Goal: Transaction & Acquisition: Purchase product/service

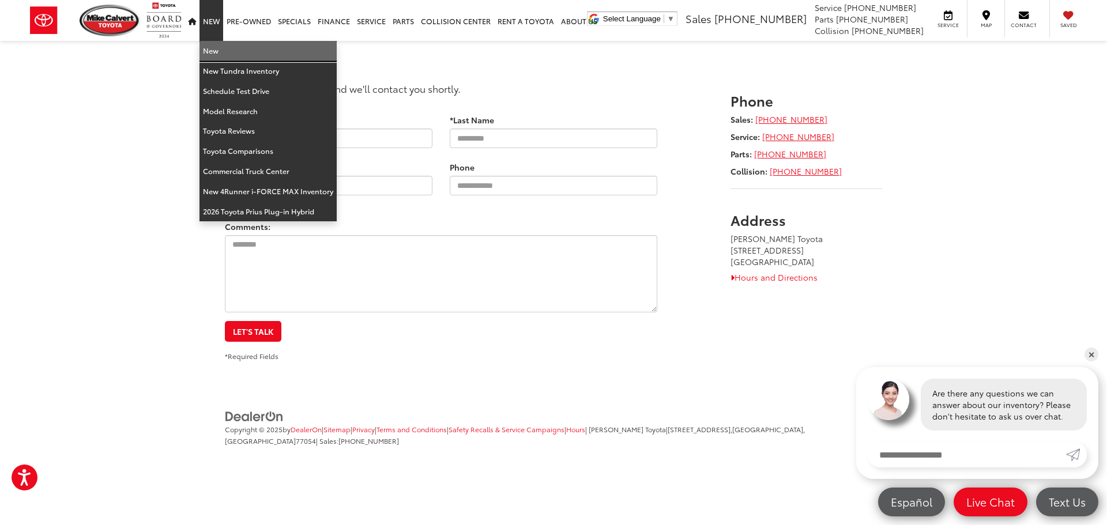
click at [224, 47] on link "New" at bounding box center [268, 51] width 137 height 20
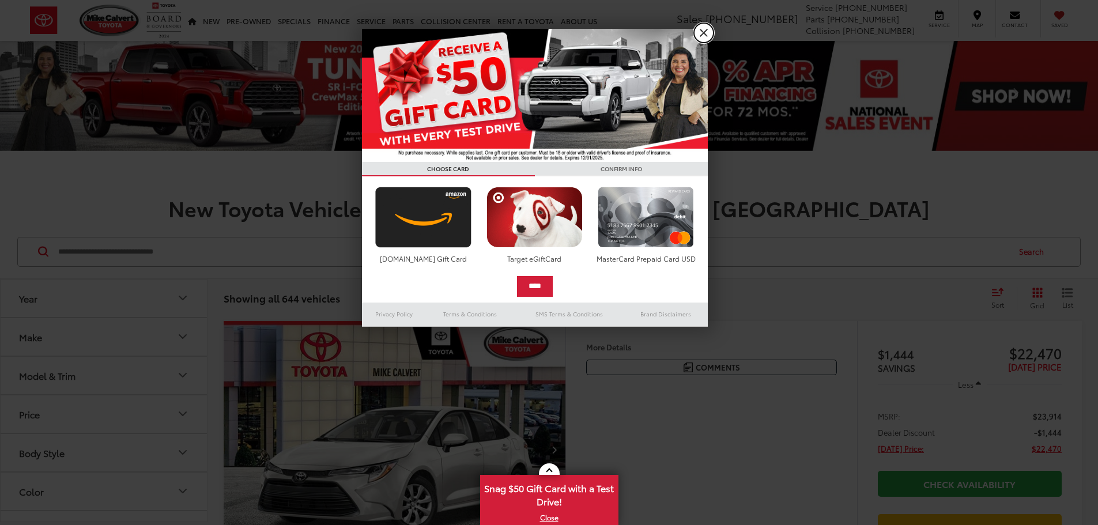
click at [708, 31] on link "X" at bounding box center [704, 33] width 20 height 20
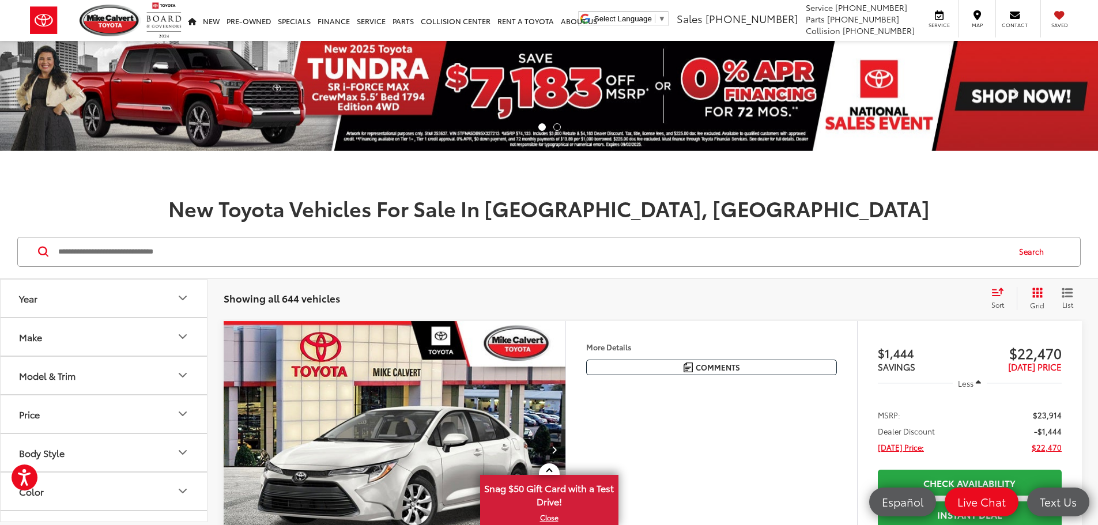
click at [67, 306] on button "Year" at bounding box center [105, 298] width 208 height 37
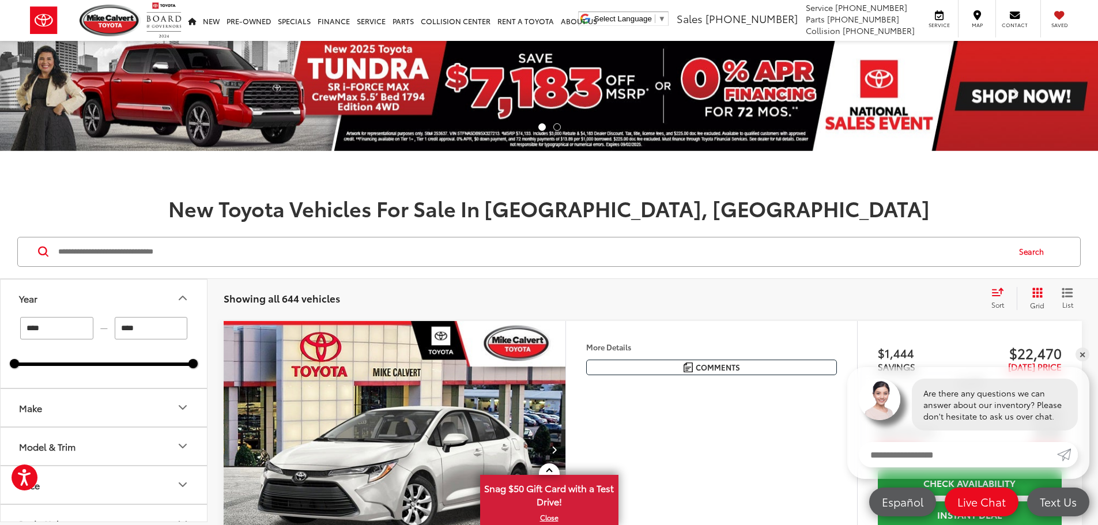
click at [76, 292] on button "Year" at bounding box center [105, 298] width 208 height 37
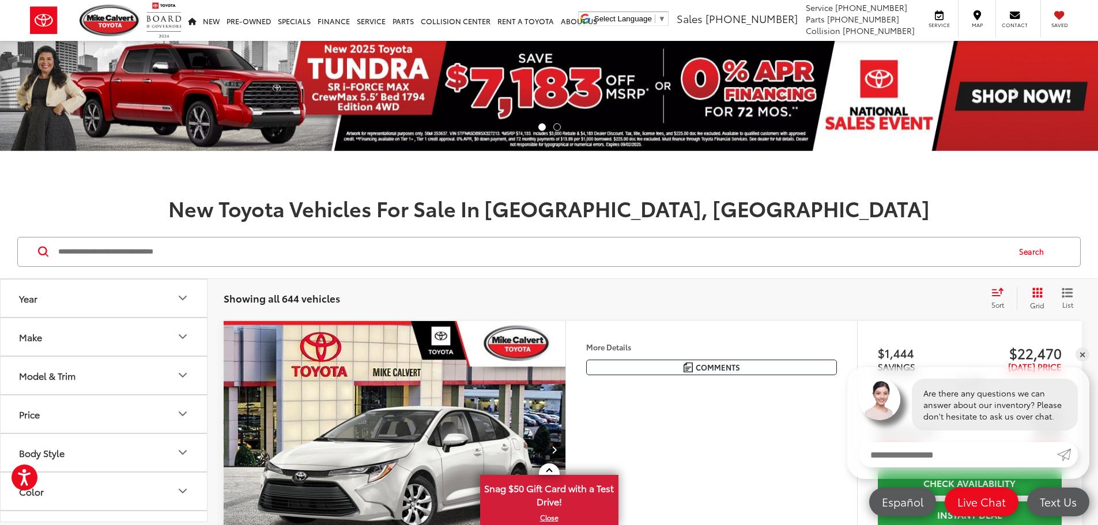
click at [74, 344] on button "Make" at bounding box center [105, 336] width 208 height 37
click at [72, 339] on button "Make" at bounding box center [105, 336] width 208 height 37
click at [80, 375] on button "Model & Trim" at bounding box center [105, 375] width 208 height 37
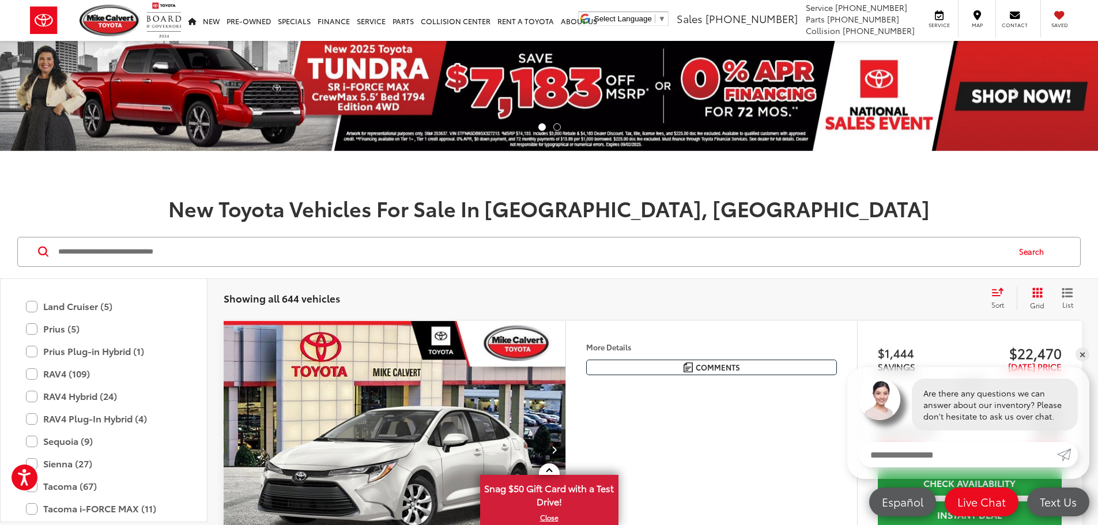
scroll to position [685, 0]
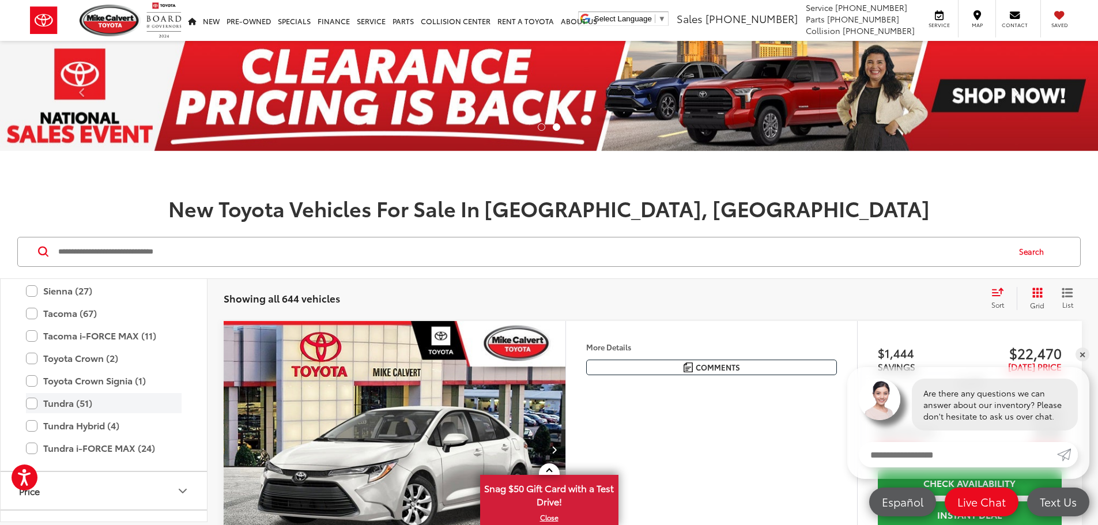
click at [81, 409] on label "Tundra (51)" at bounding box center [104, 403] width 156 height 20
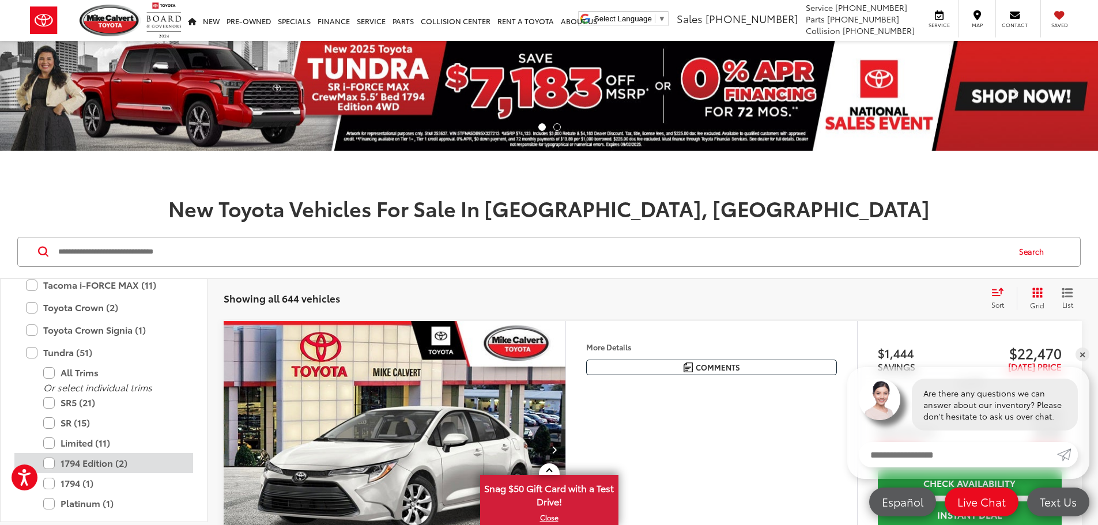
scroll to position [800, 0]
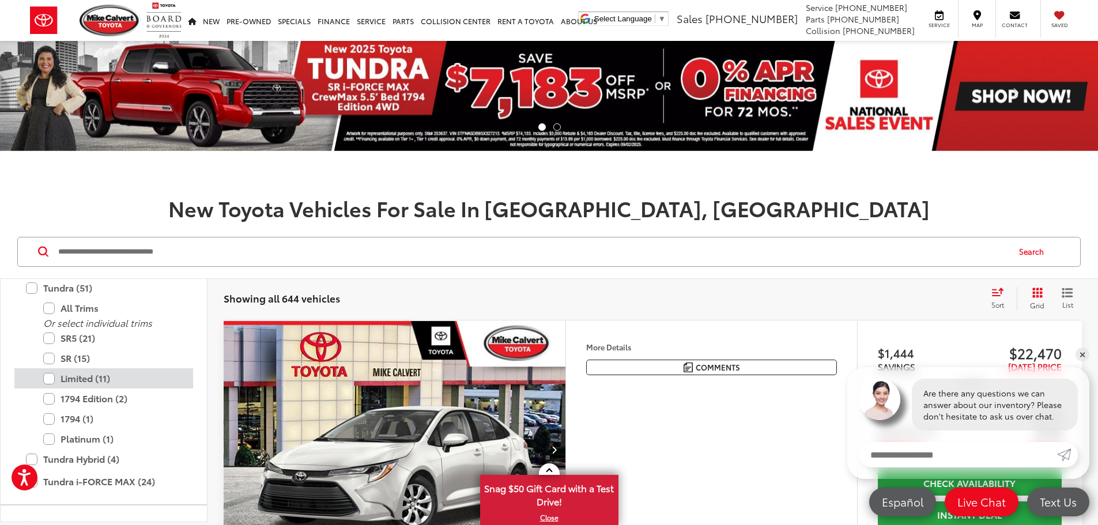
click at [123, 379] on label "Limited (11)" at bounding box center [112, 378] width 138 height 20
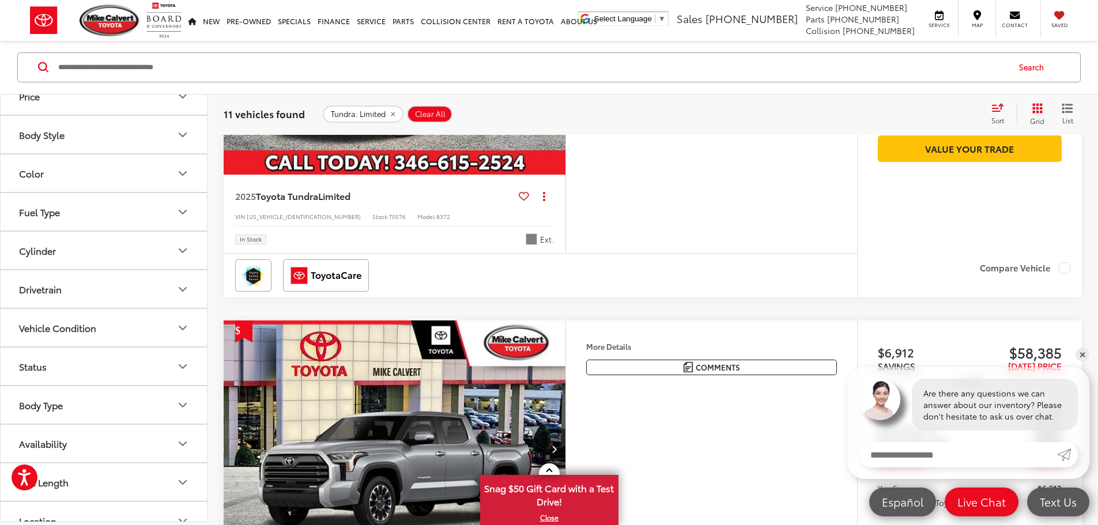
scroll to position [838, 0]
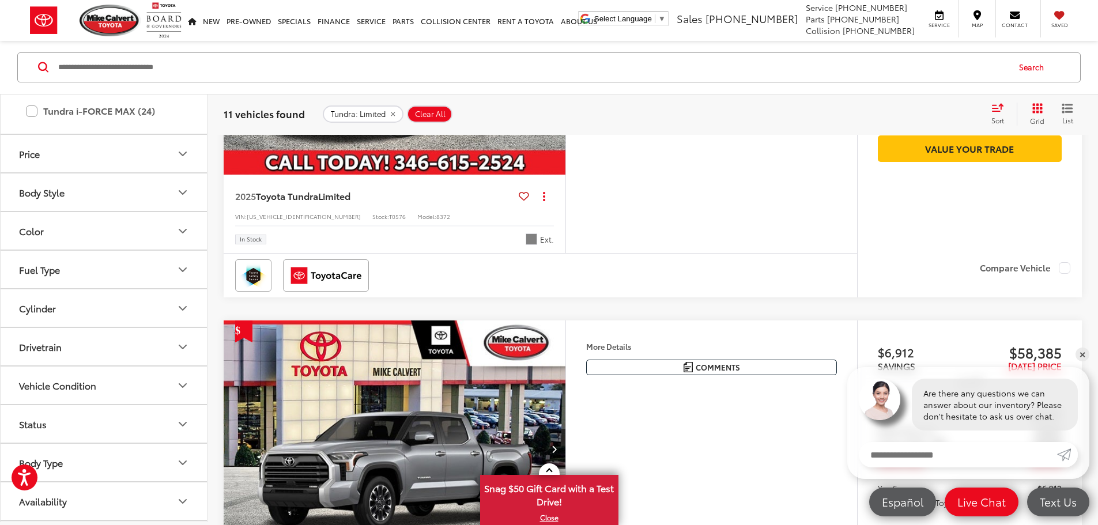
click at [67, 354] on button "Drivetrain" at bounding box center [105, 347] width 208 height 37
click at [70, 375] on label "4-Wheel Drive (7)" at bounding box center [56, 375] width 84 height 19
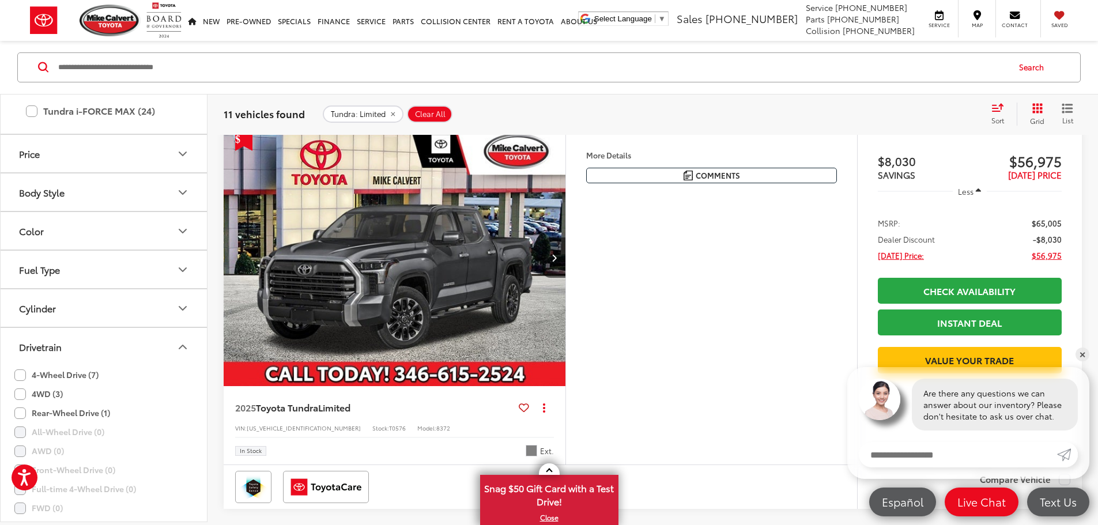
scroll to position [185, 0]
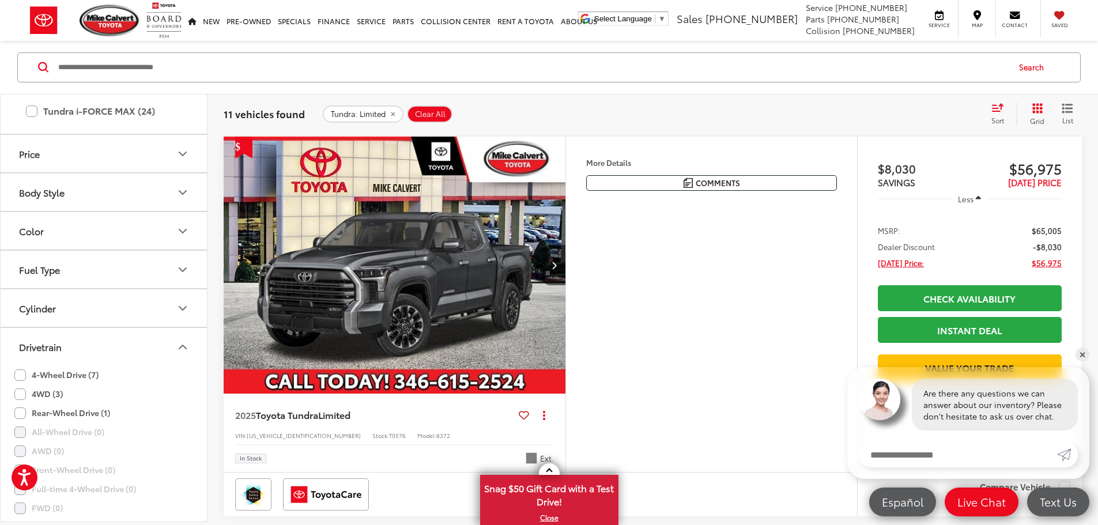
click at [55, 394] on label "4WD (3)" at bounding box center [38, 394] width 48 height 19
click at [444, 348] on img "2025 Toyota Tundra Limited 0" at bounding box center [395, 266] width 344 height 258
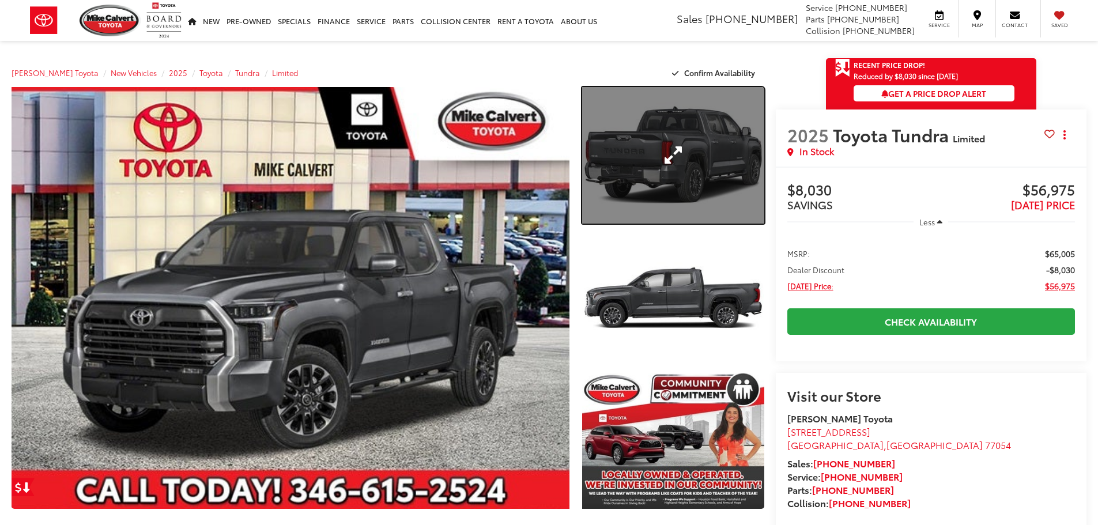
click at [699, 197] on link "Expand Photo 1" at bounding box center [673, 155] width 182 height 137
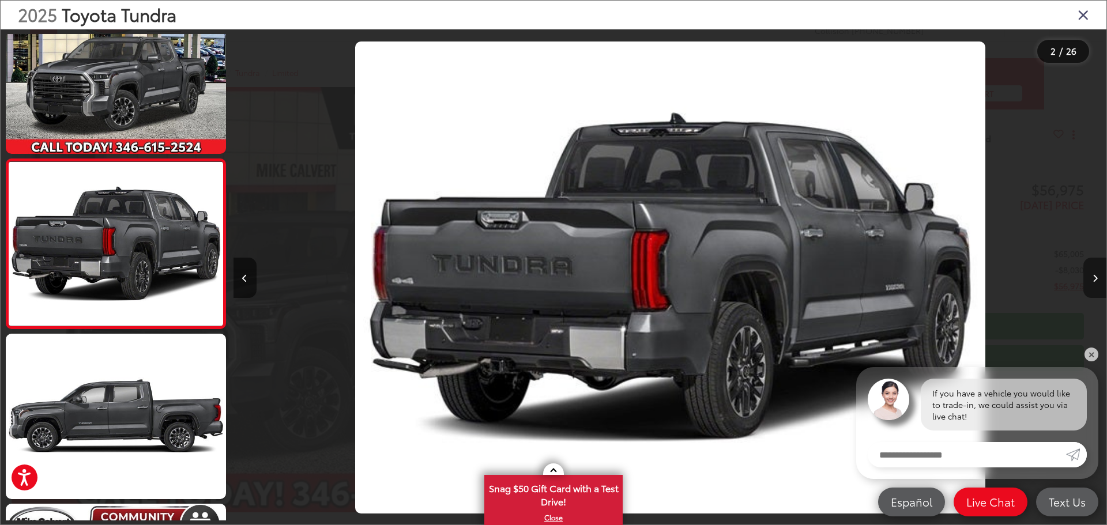
click at [1094, 288] on button "Next image" at bounding box center [1094, 278] width 23 height 40
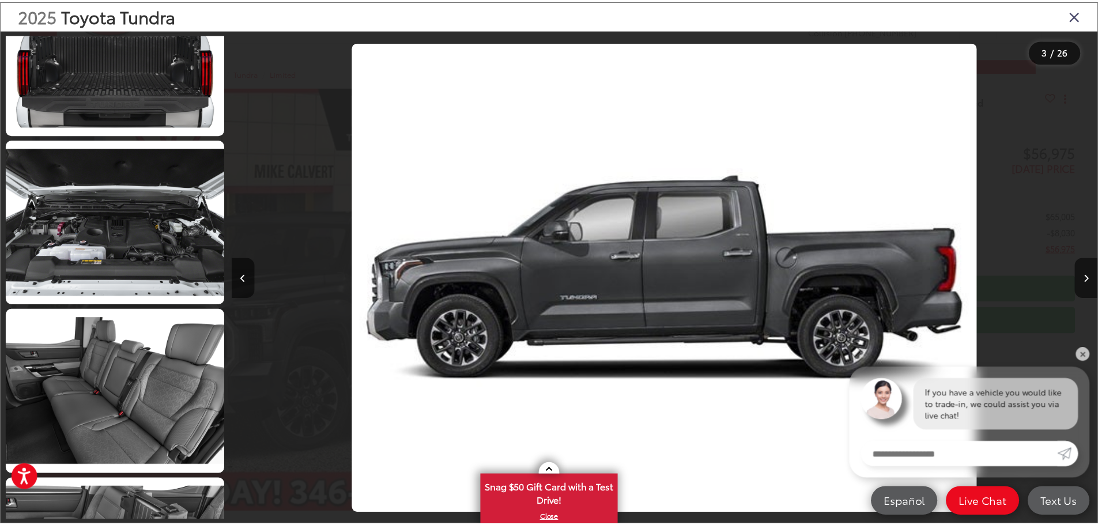
scroll to position [3690, 0]
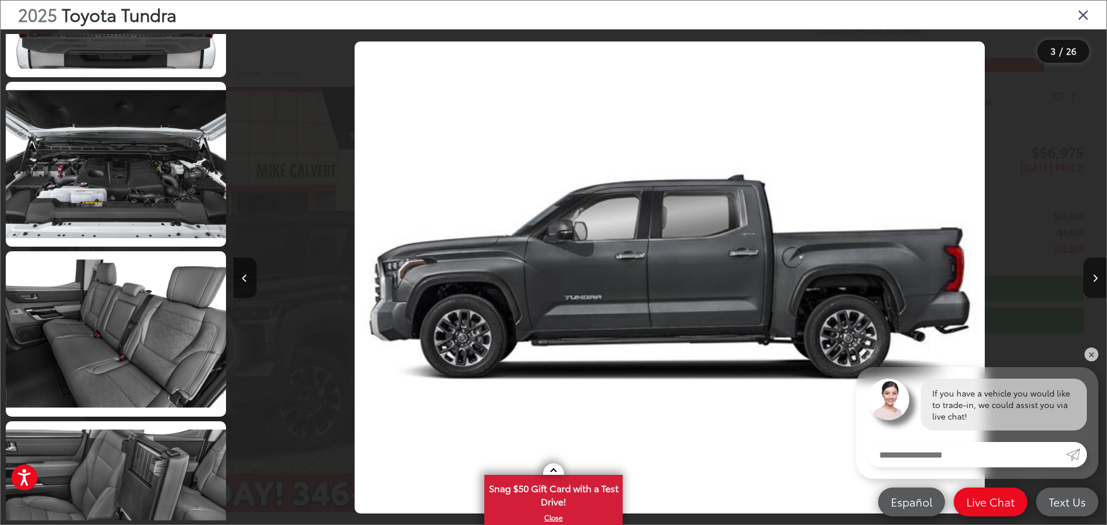
click at [1077, 16] on div "2025 Toyota Tundra" at bounding box center [554, 15] width 1106 height 29
click at [1081, 16] on icon "Close gallery" at bounding box center [1084, 14] width 12 height 15
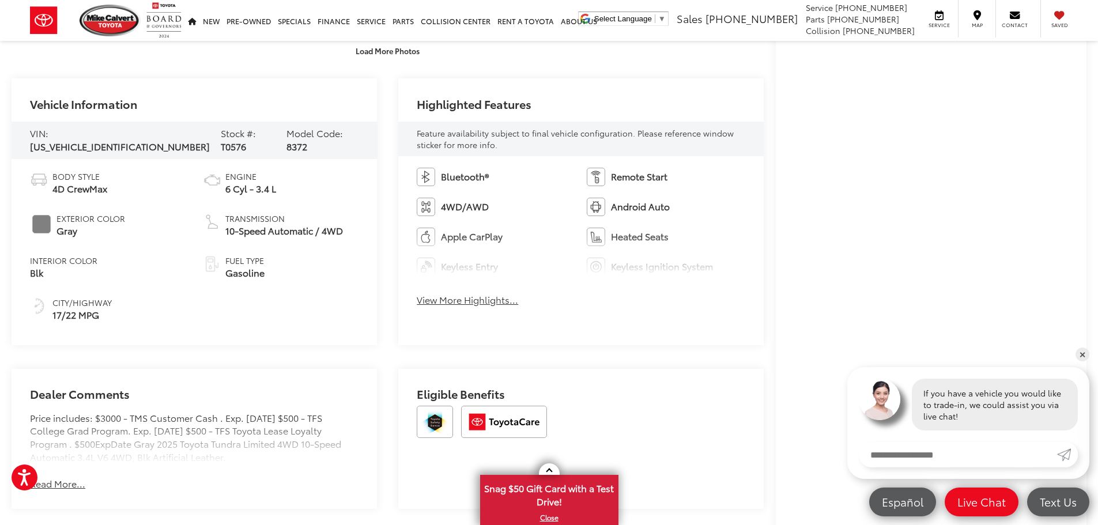
scroll to position [519, 0]
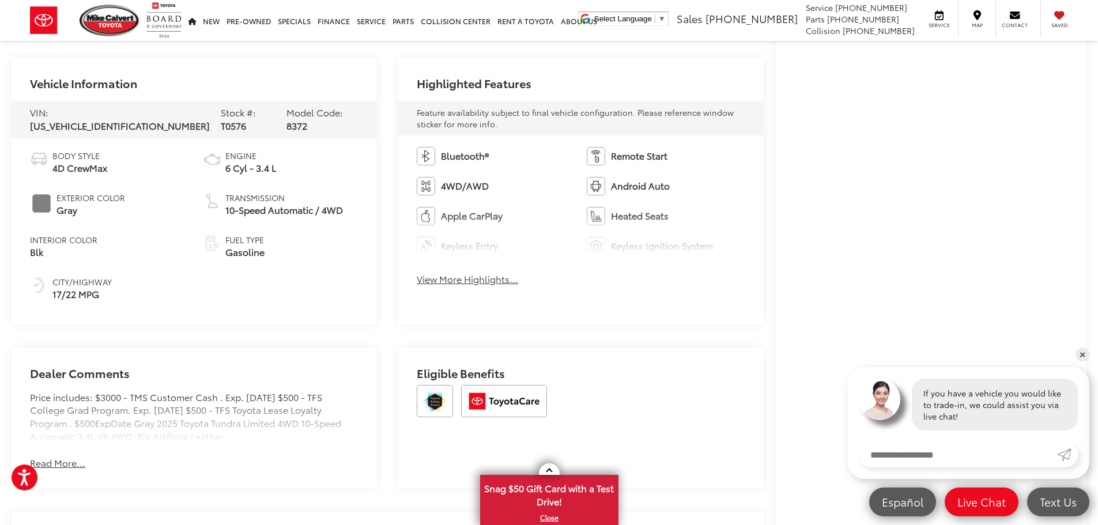
click at [470, 276] on button "View More Highlights..." at bounding box center [467, 279] width 101 height 13
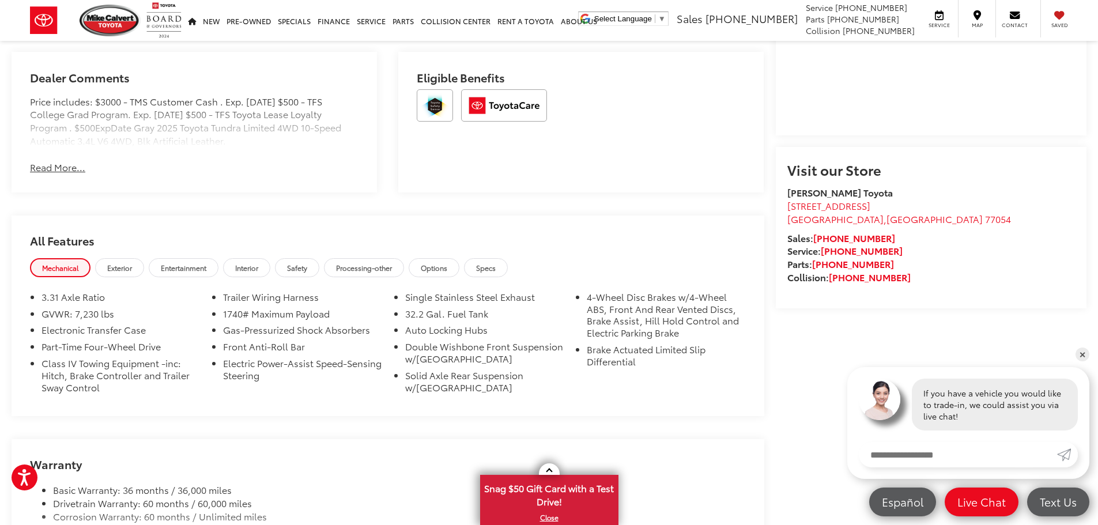
scroll to position [980, 0]
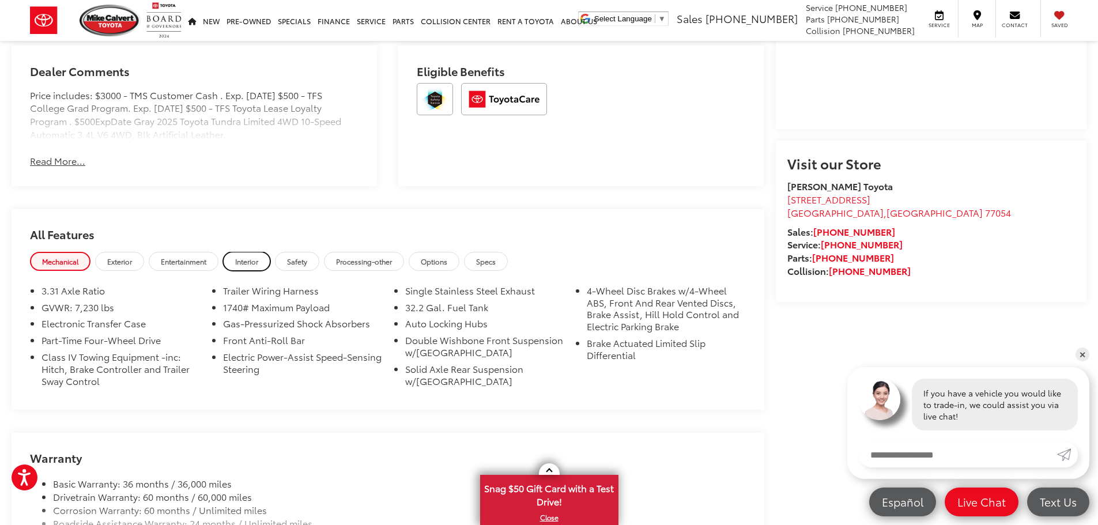
click at [264, 257] on link "Interior" at bounding box center [246, 261] width 47 height 19
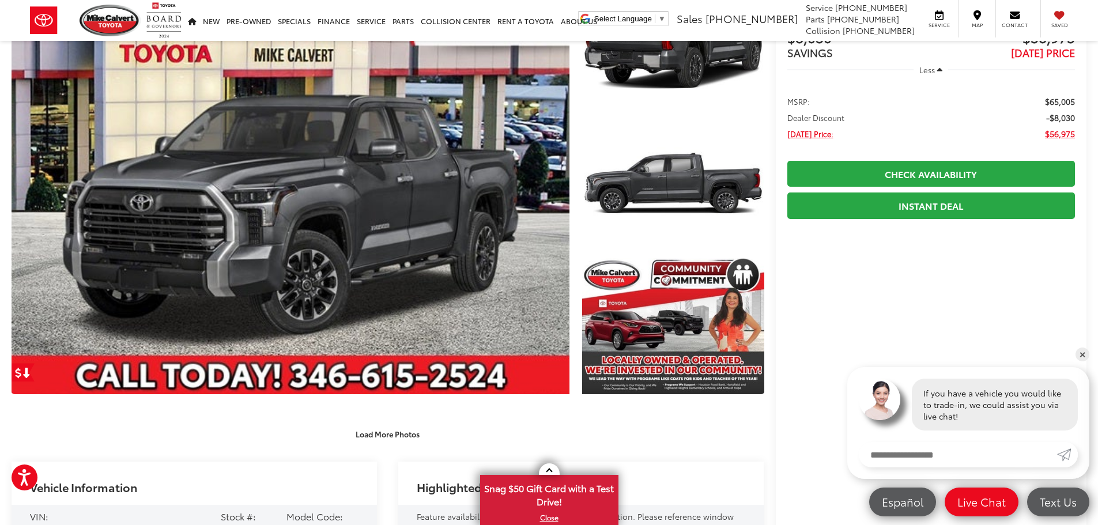
scroll to position [0, 0]
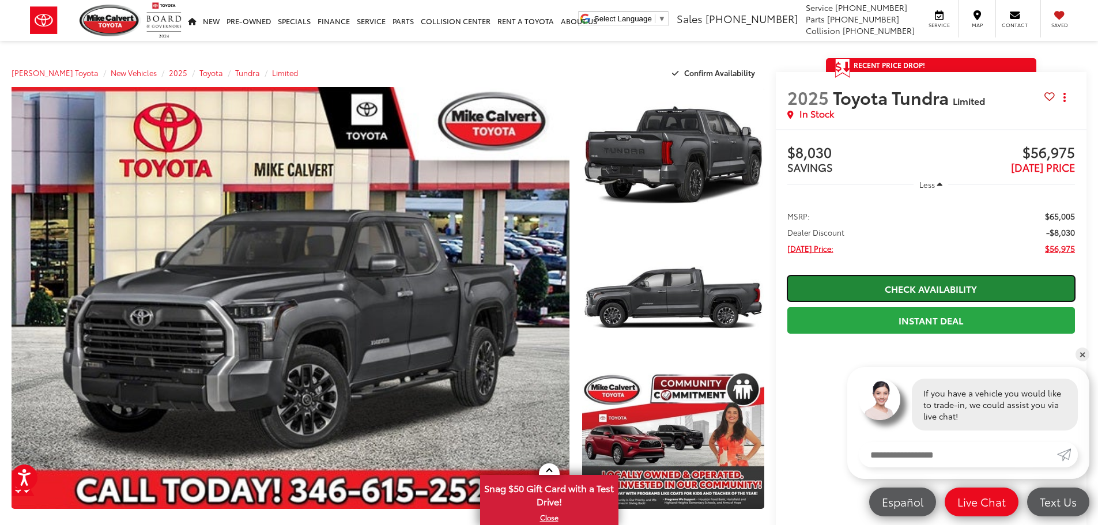
click at [914, 287] on link "Check Availability" at bounding box center [932, 289] width 288 height 26
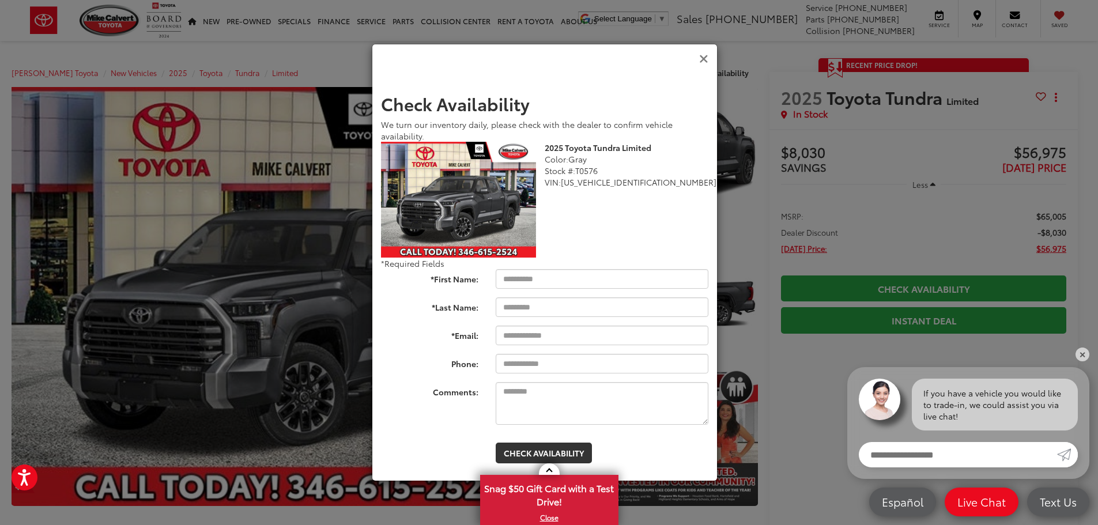
click at [705, 59] on icon "Close" at bounding box center [703, 59] width 9 height 12
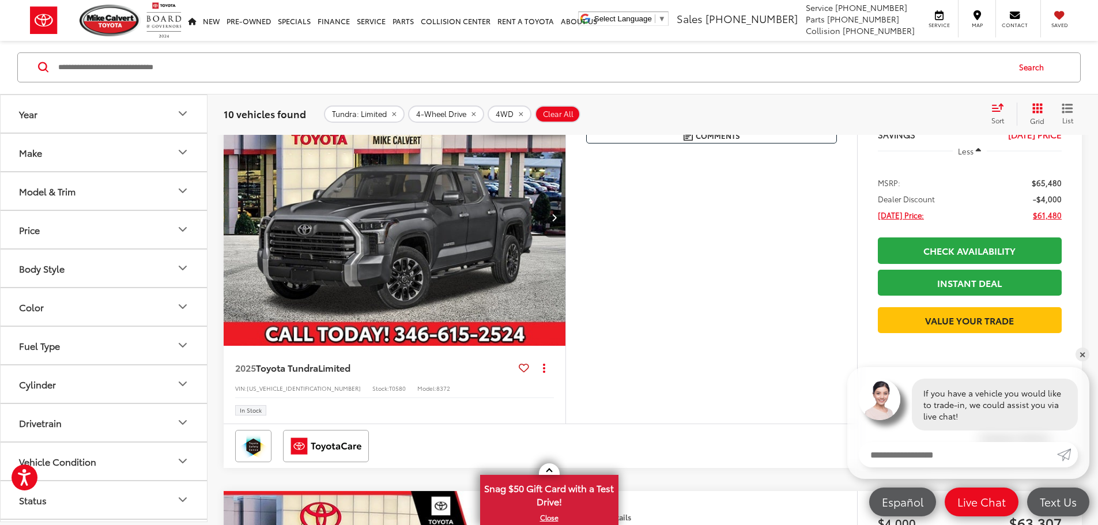
scroll to position [646, 0]
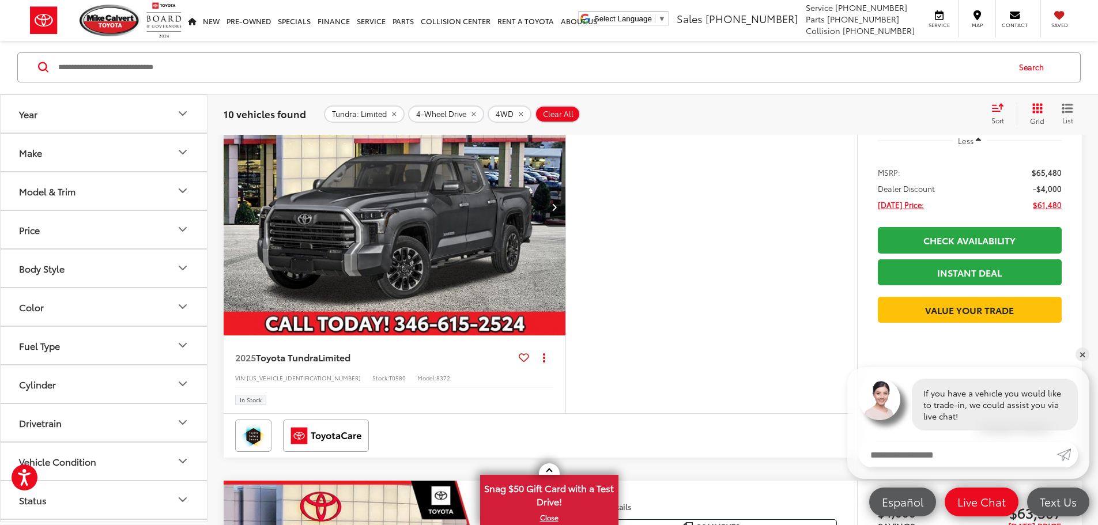
click at [0, 0] on button "More..." at bounding box center [0, 0] width 0 height 0
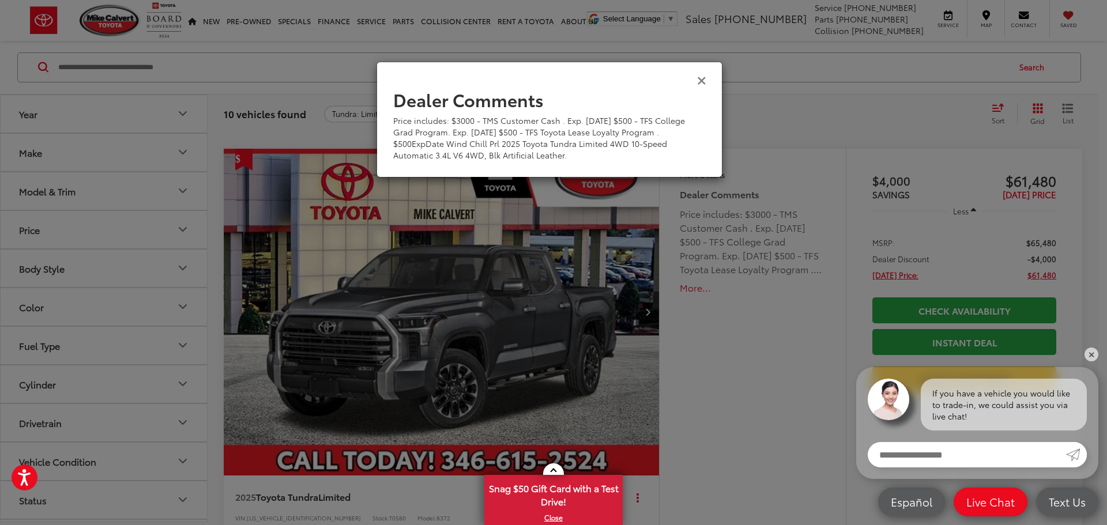
click at [700, 84] on icon "Close" at bounding box center [701, 80] width 9 height 12
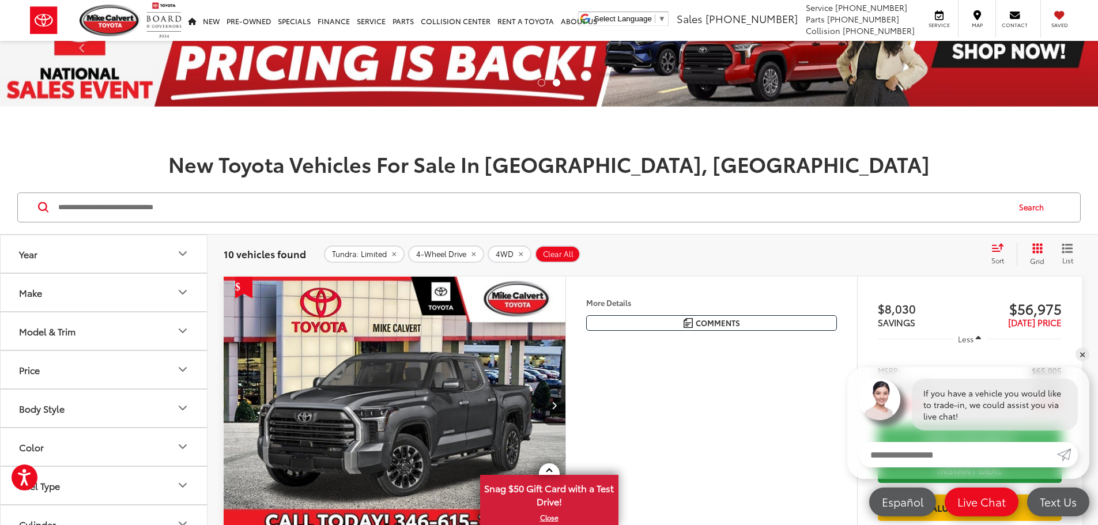
scroll to position [173, 0]
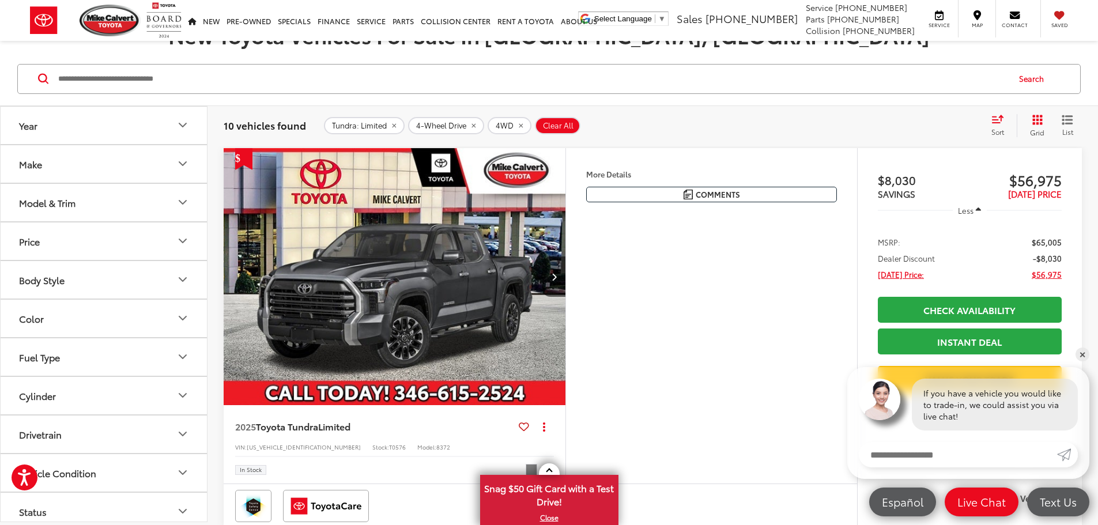
click at [567, 264] on img "2025 Toyota Tundra Limited 0" at bounding box center [395, 277] width 344 height 258
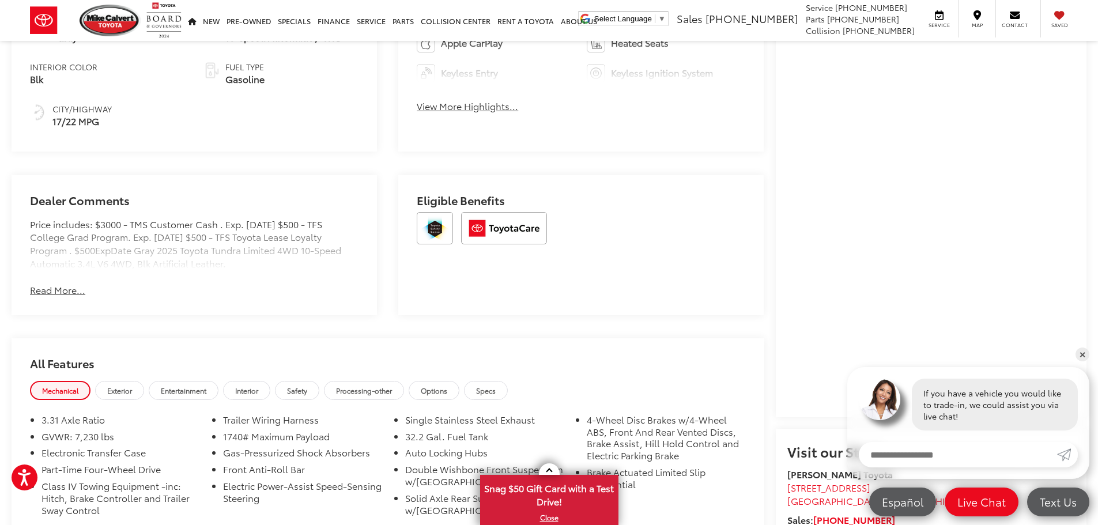
scroll to position [865, 0]
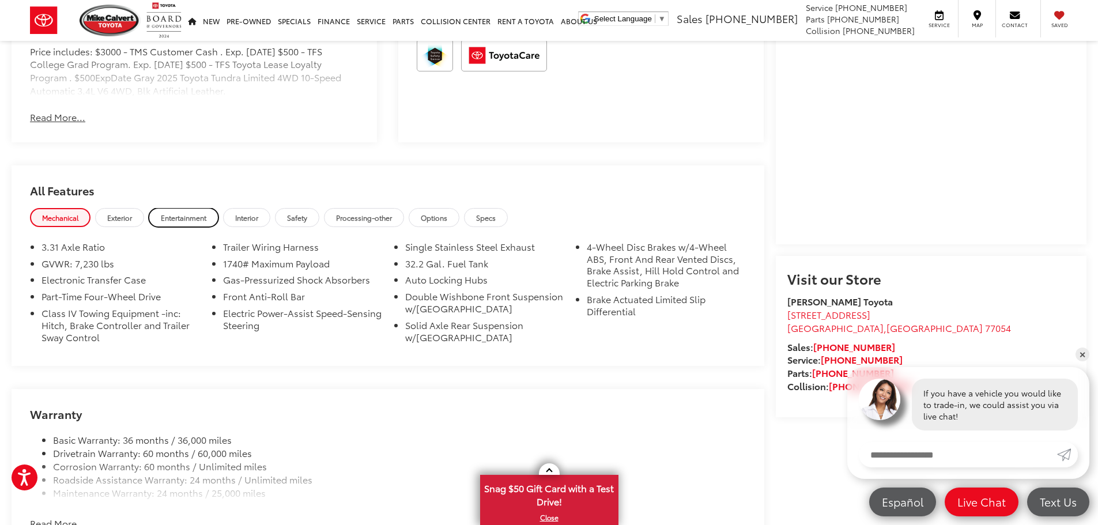
click at [202, 221] on link "Entertainment" at bounding box center [184, 217] width 70 height 19
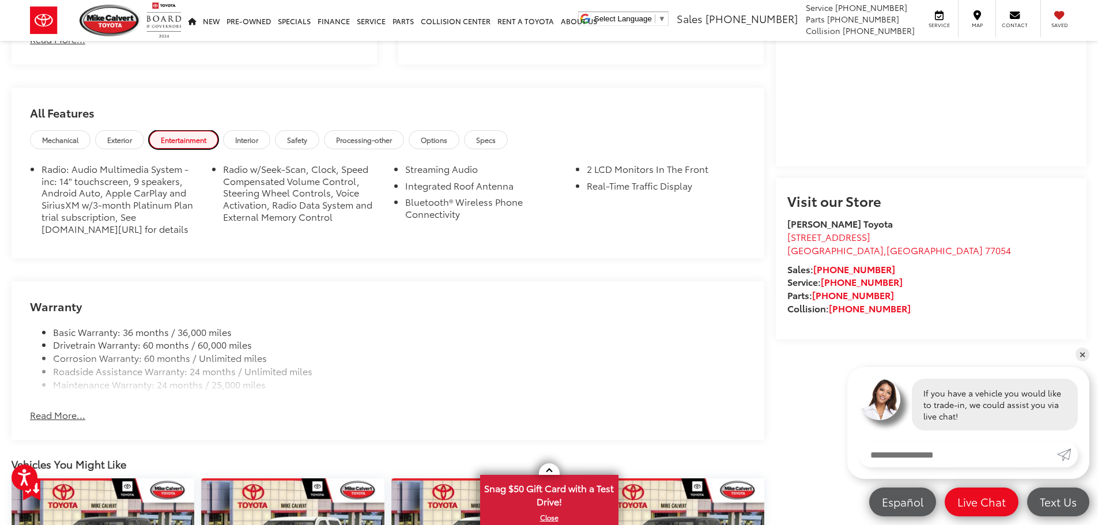
scroll to position [923, 0]
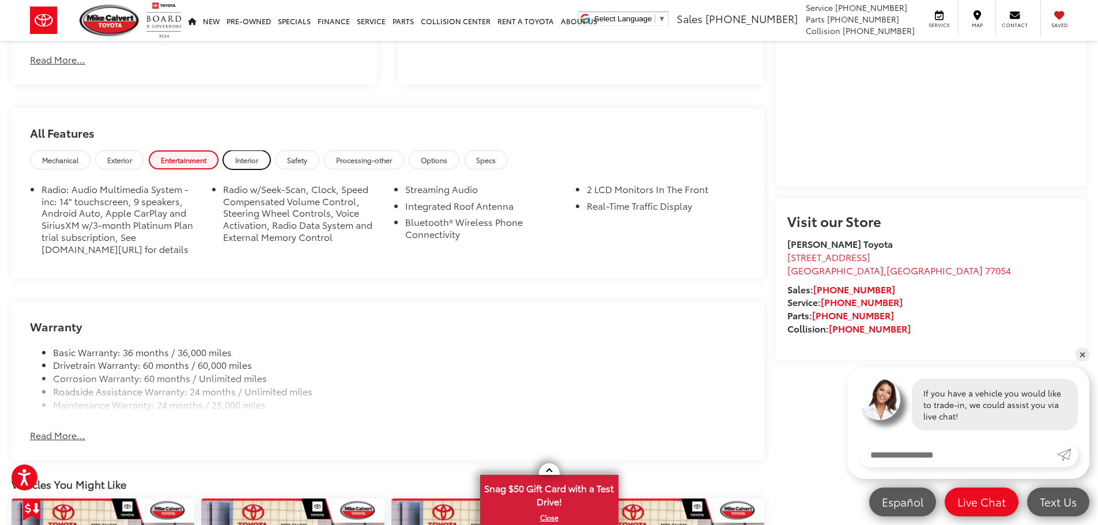
click at [258, 160] on span "Interior" at bounding box center [246, 160] width 23 height 10
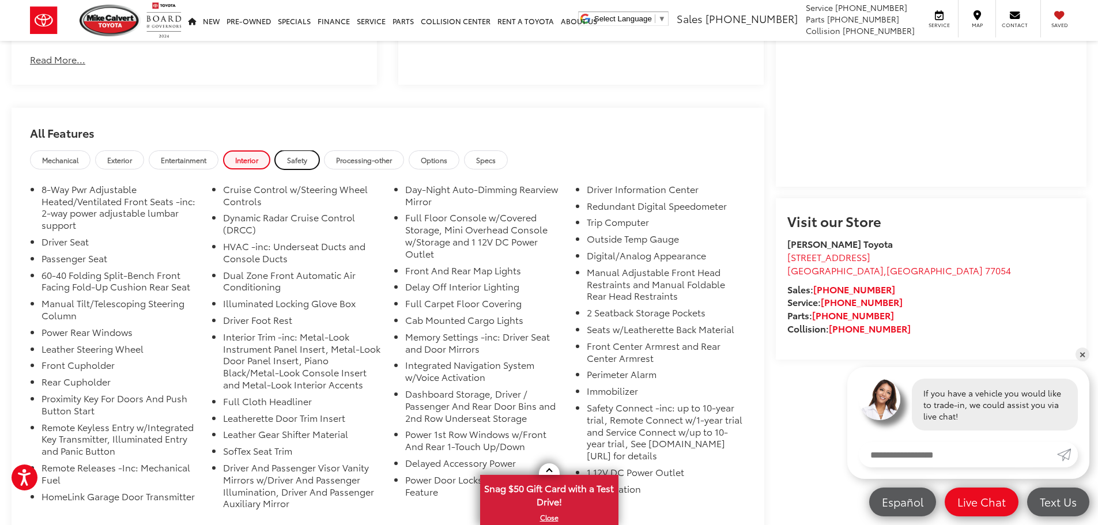
click at [307, 157] on span "Safety" at bounding box center [297, 160] width 20 height 10
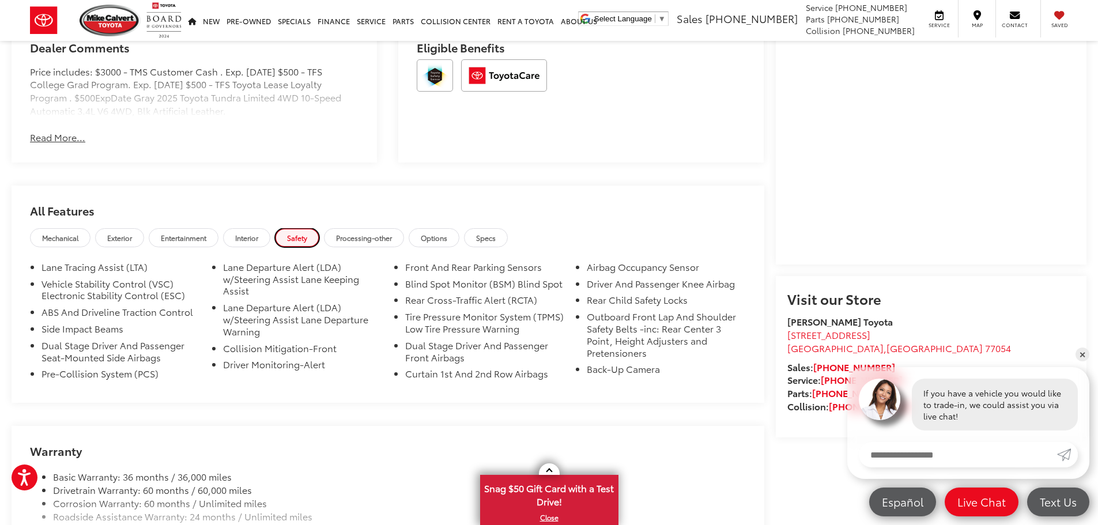
scroll to position [865, 0]
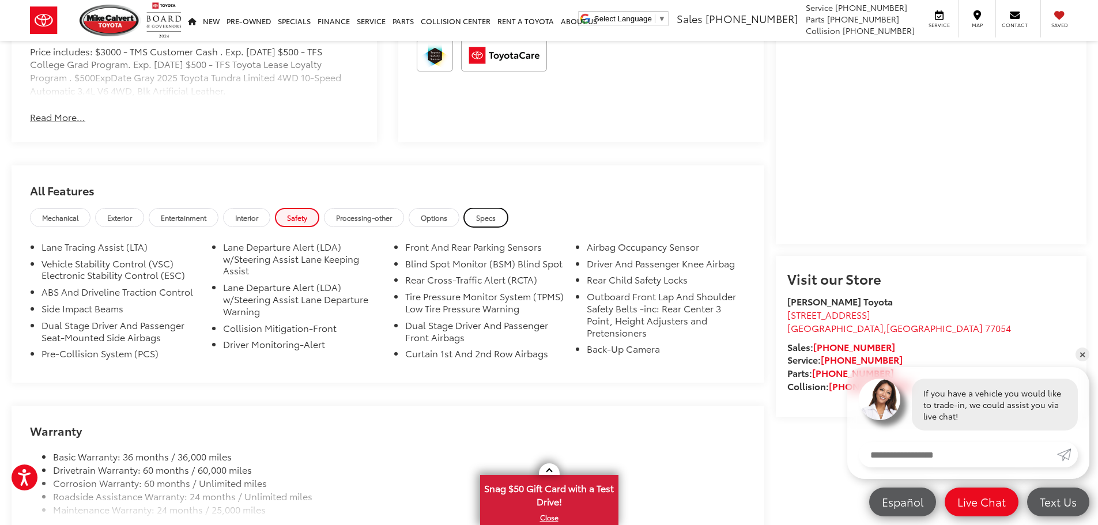
click at [492, 217] on span "Specs" at bounding box center [486, 218] width 20 height 10
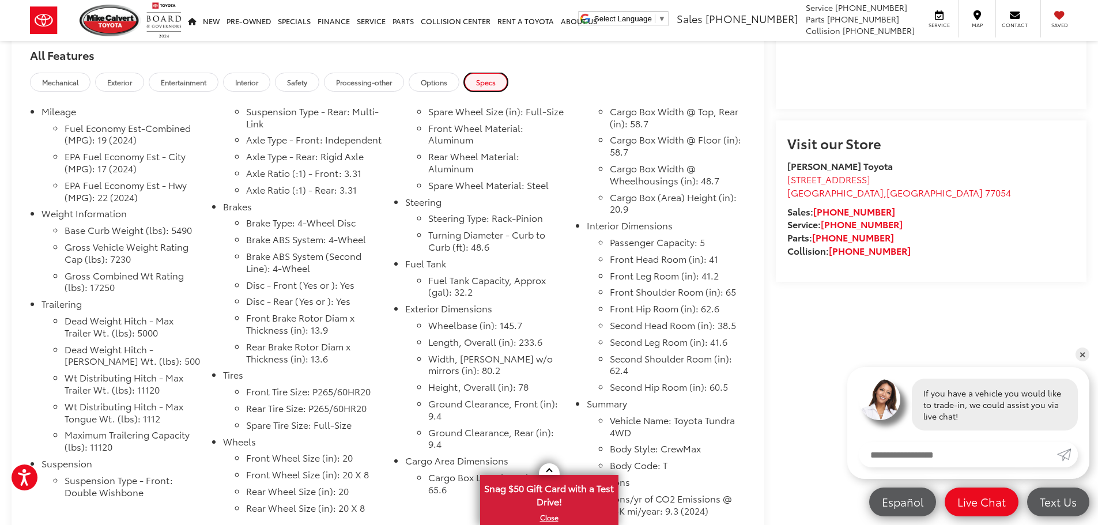
scroll to position [980, 0]
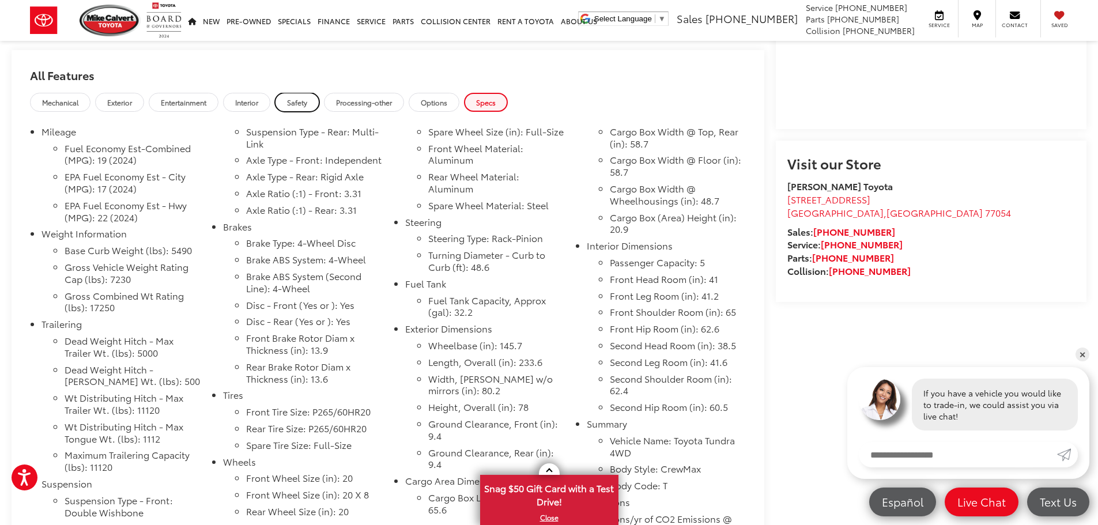
click at [299, 103] on span "Safety" at bounding box center [297, 102] width 20 height 10
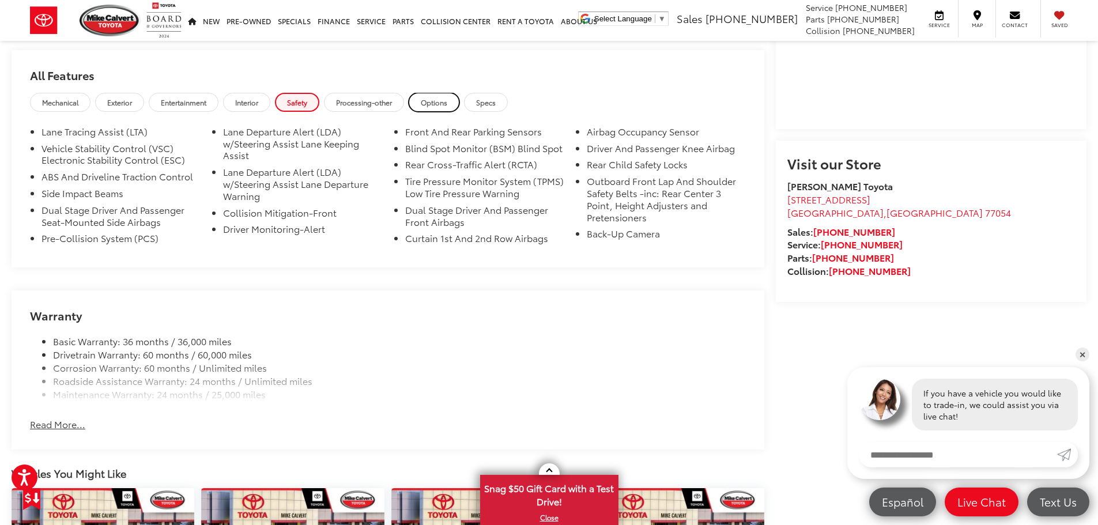
click at [429, 100] on span "Options" at bounding box center [434, 102] width 27 height 10
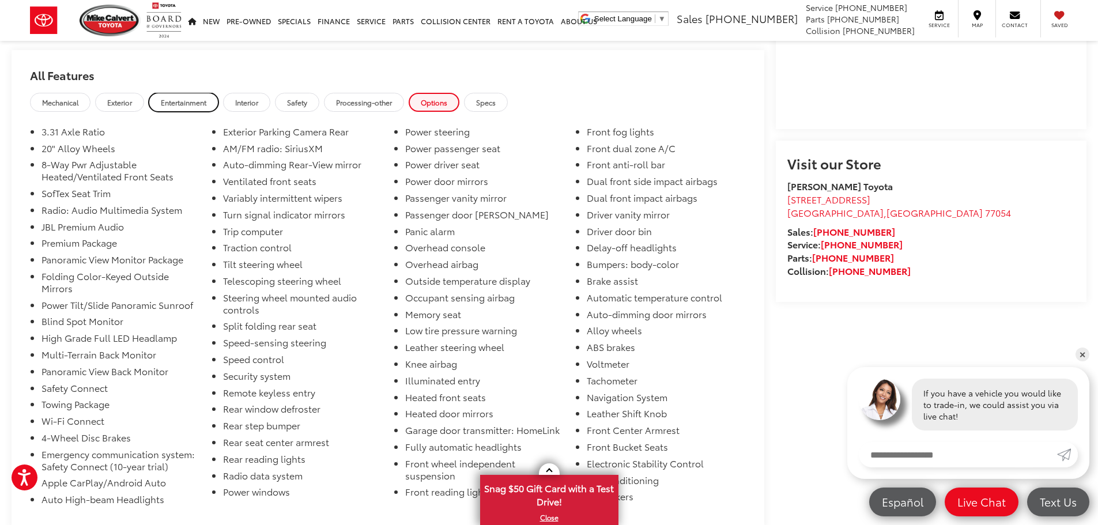
click at [177, 93] on link "Entertainment" at bounding box center [184, 102] width 70 height 19
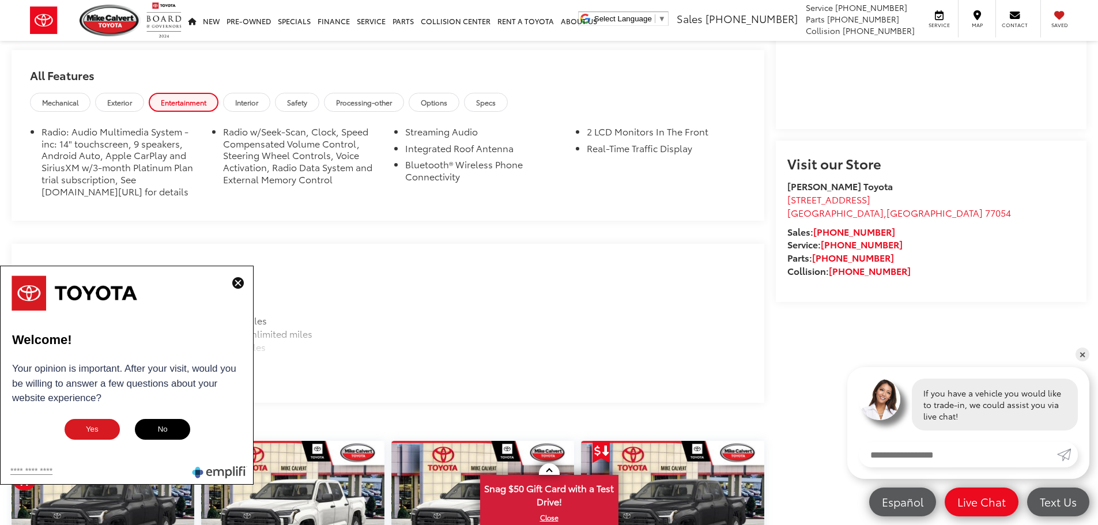
click at [242, 285] on img at bounding box center [238, 283] width 12 height 12
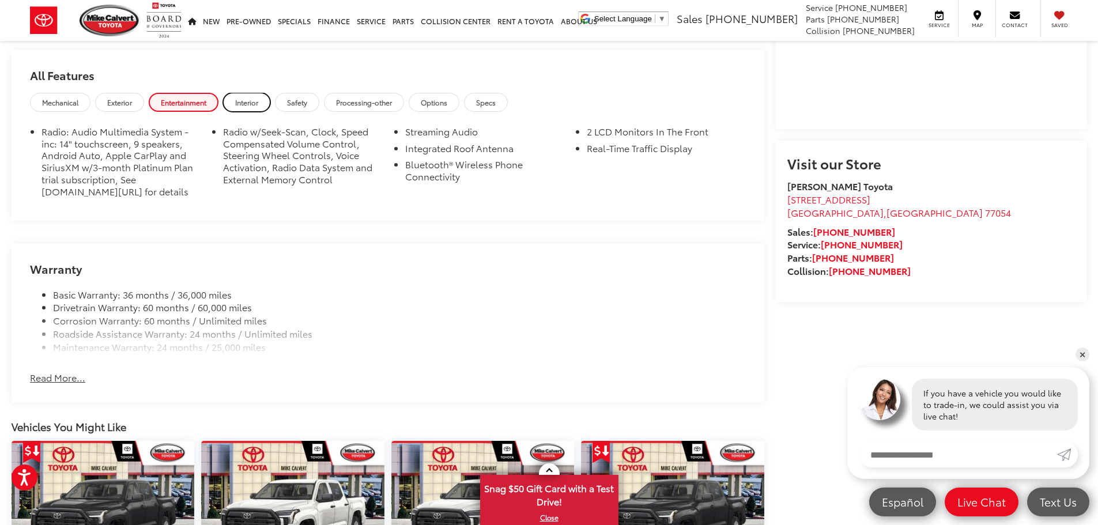
click at [264, 101] on link "Interior" at bounding box center [246, 102] width 47 height 19
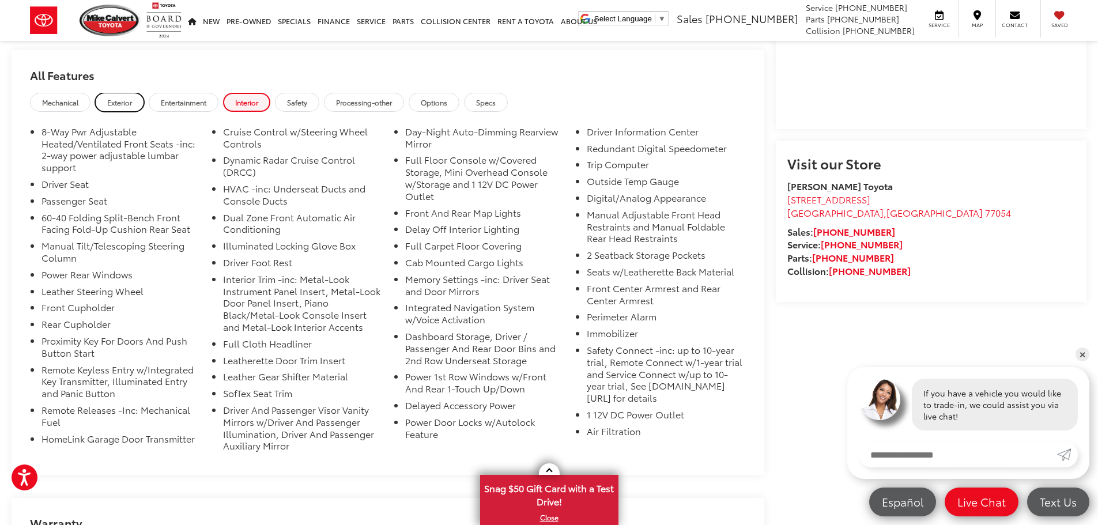
click at [144, 96] on link "Exterior" at bounding box center [119, 102] width 49 height 19
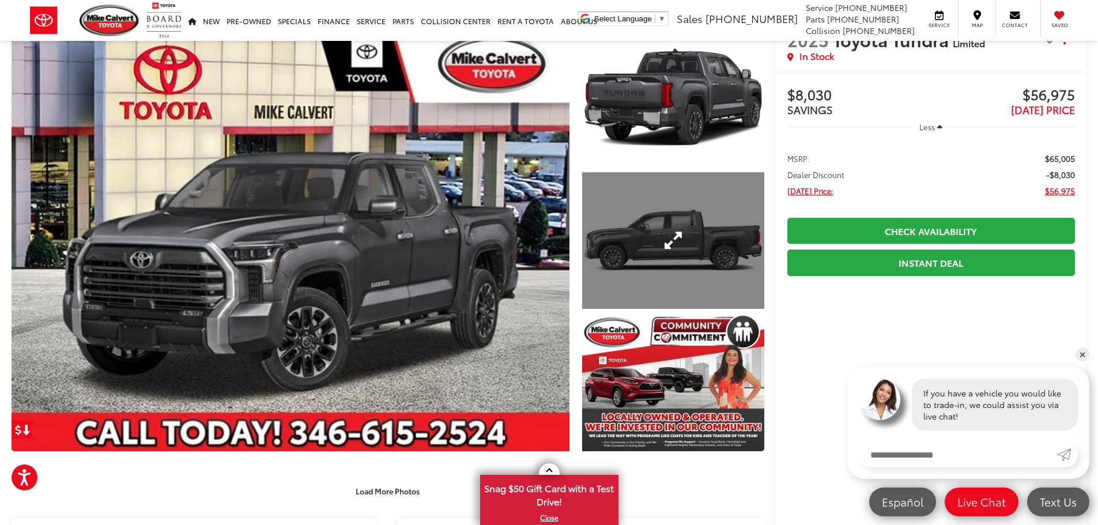
scroll to position [0, 0]
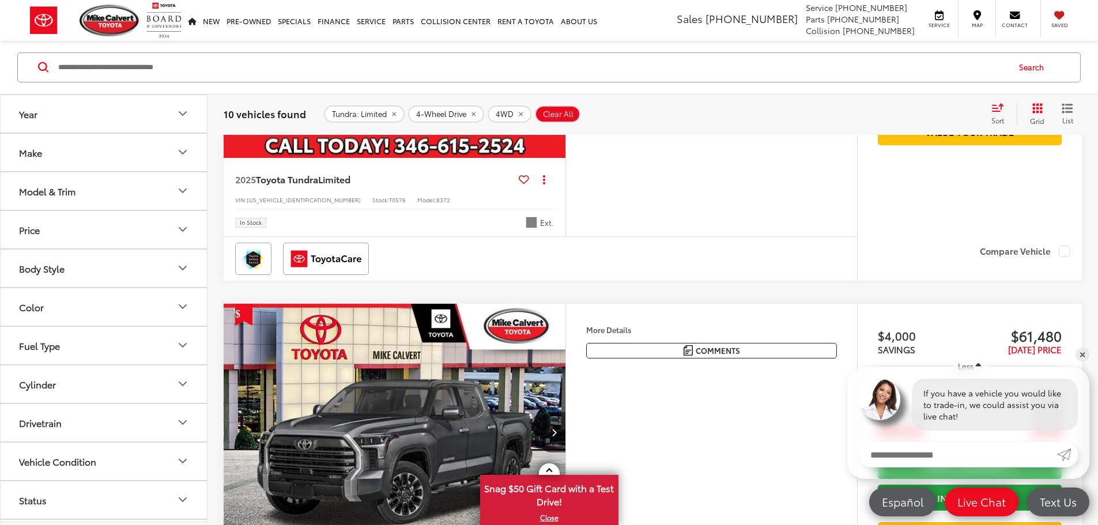
scroll to position [519, 0]
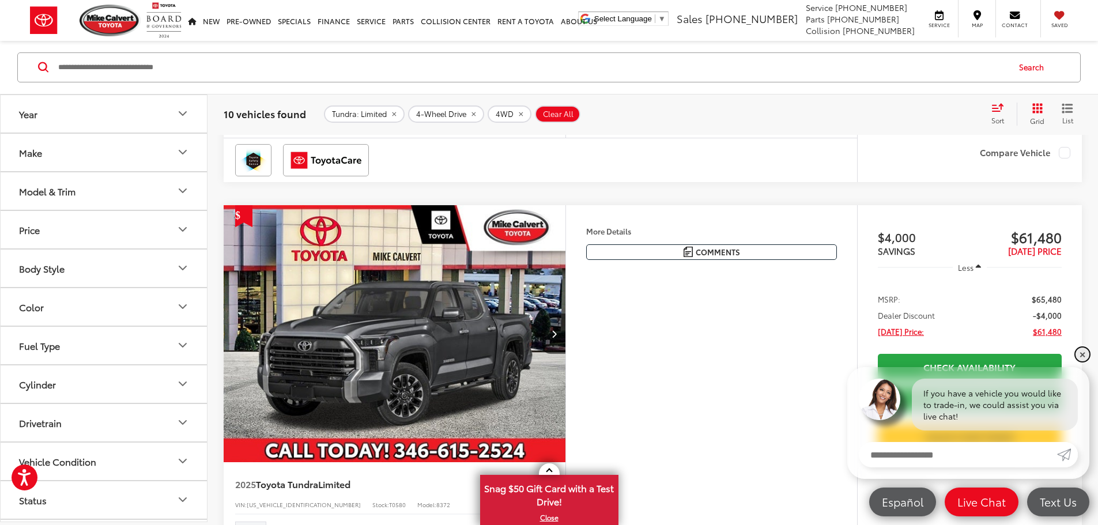
drag, startPoint x: 1084, startPoint y: 360, endPoint x: 1087, endPoint y: 378, distance: 18.1
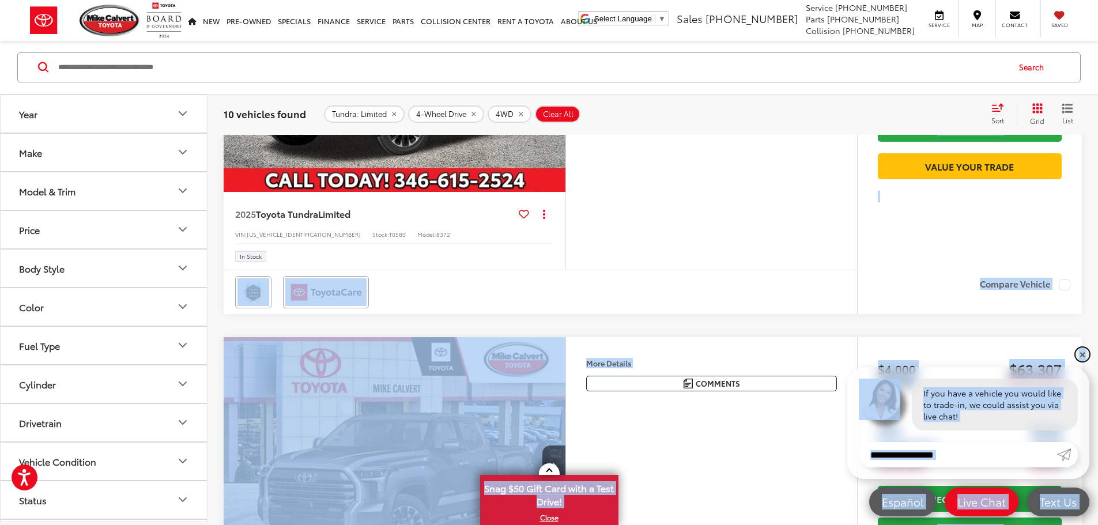
scroll to position [865, 0]
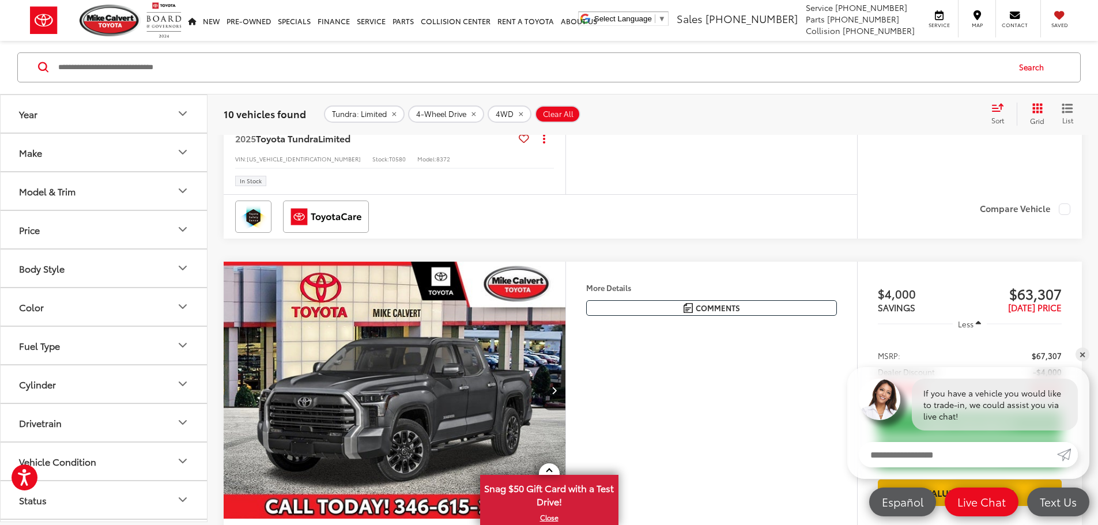
click at [744, 194] on div "Features Bluetooth® Remote Start 4WD/AWD Android Auto Apple CarPlay Heated Seat…" at bounding box center [712, 26] width 292 height 335
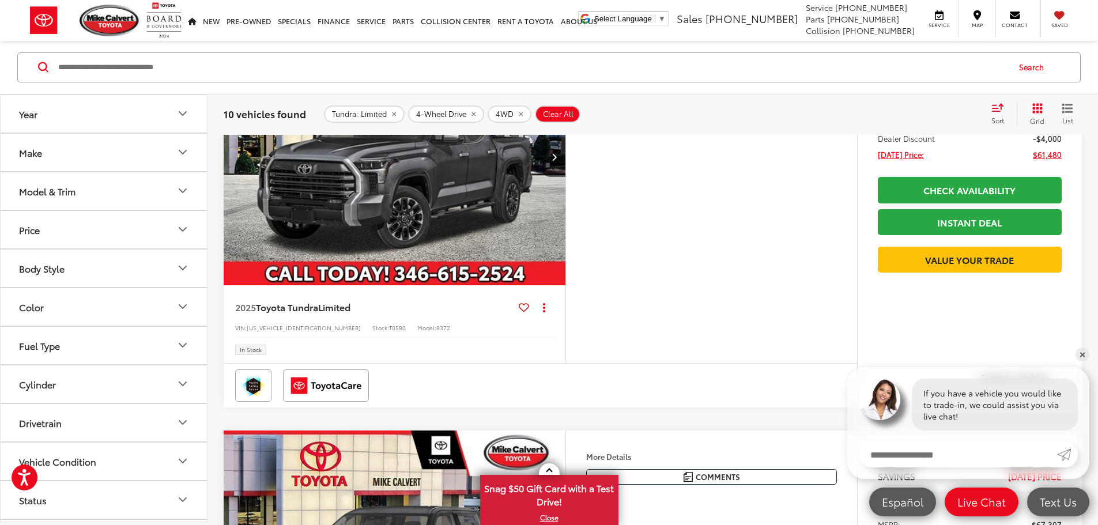
scroll to position [577, 0]
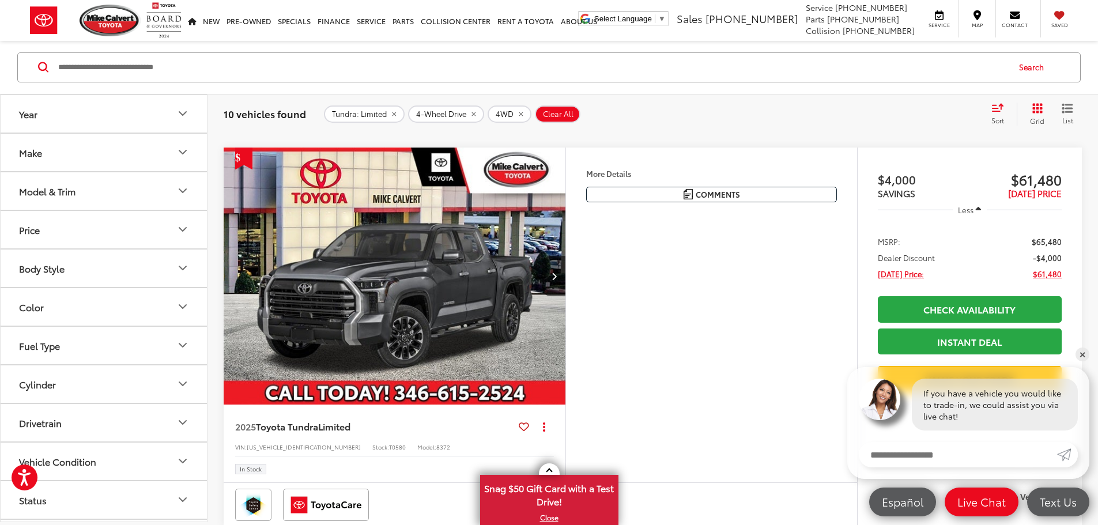
click at [548, 300] on img "2025 Toyota Tundra Limited 0" at bounding box center [395, 277] width 344 height 258
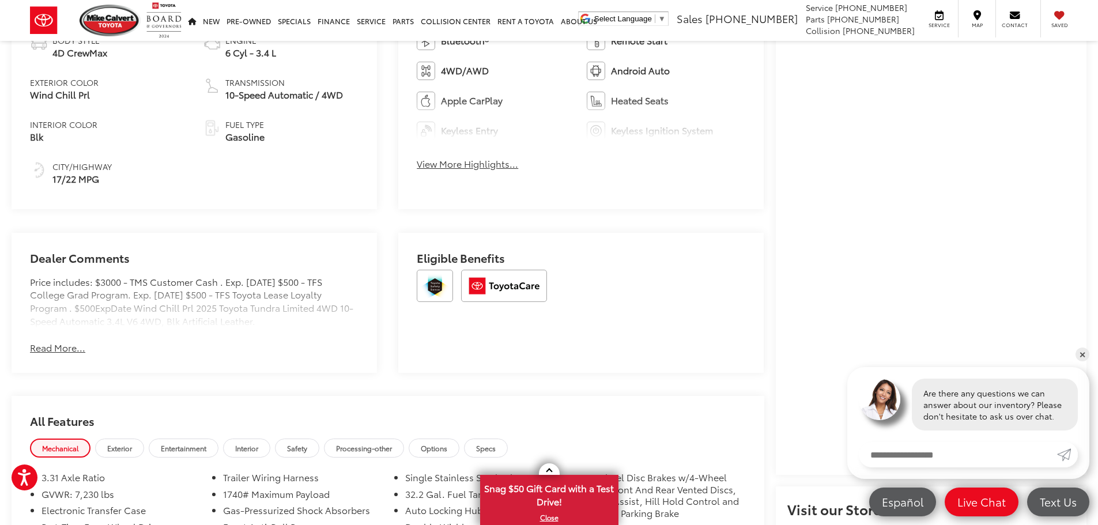
scroll to position [807, 0]
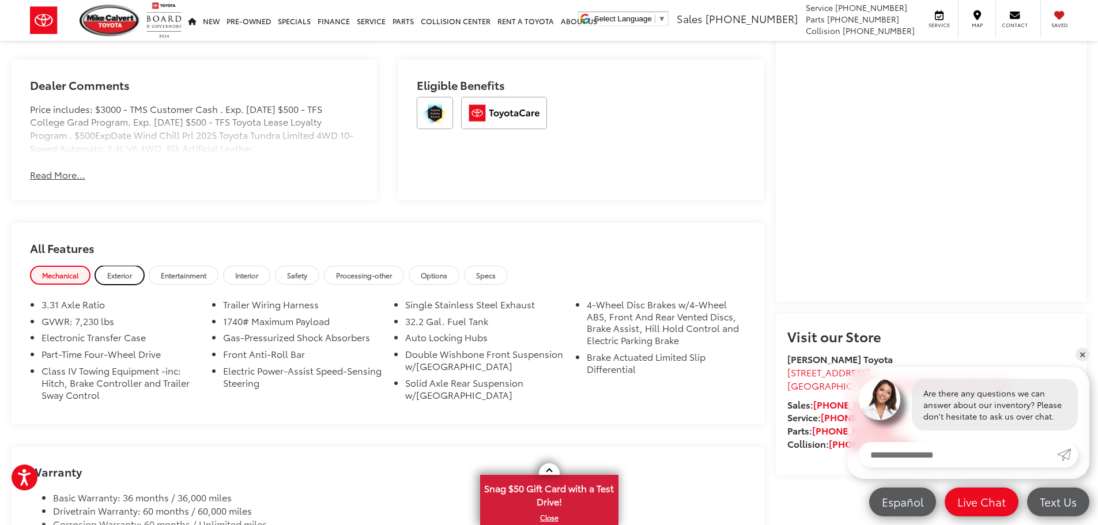
click at [125, 274] on span "Exterior" at bounding box center [119, 275] width 25 height 10
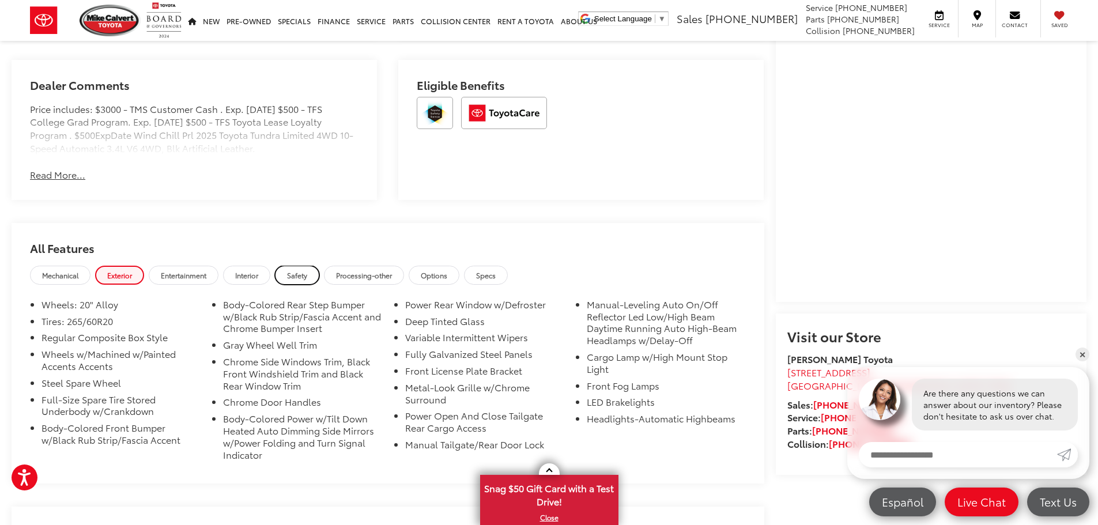
click at [299, 274] on span "Safety" at bounding box center [297, 275] width 20 height 10
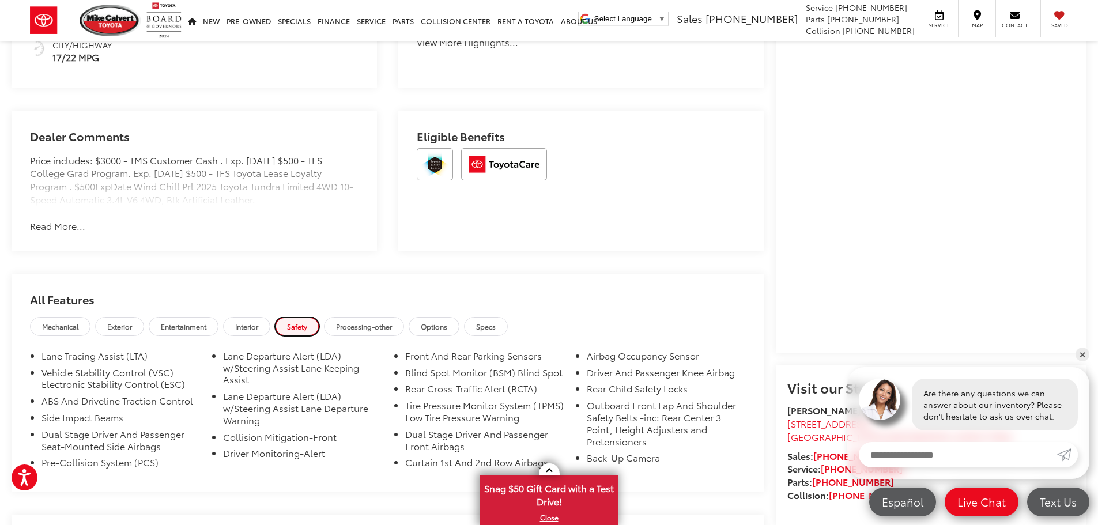
scroll to position [923, 0]
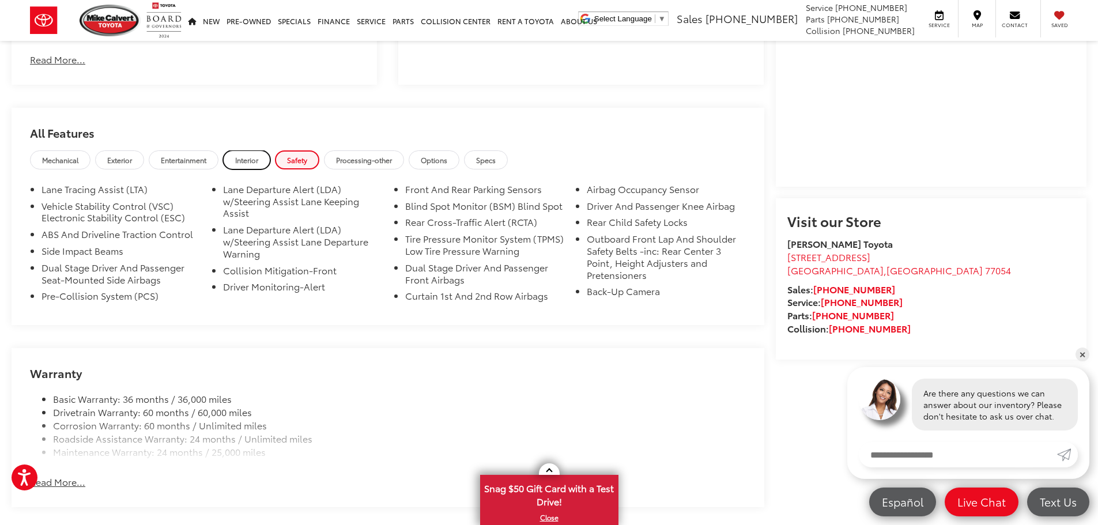
click at [238, 156] on span "Interior" at bounding box center [246, 160] width 23 height 10
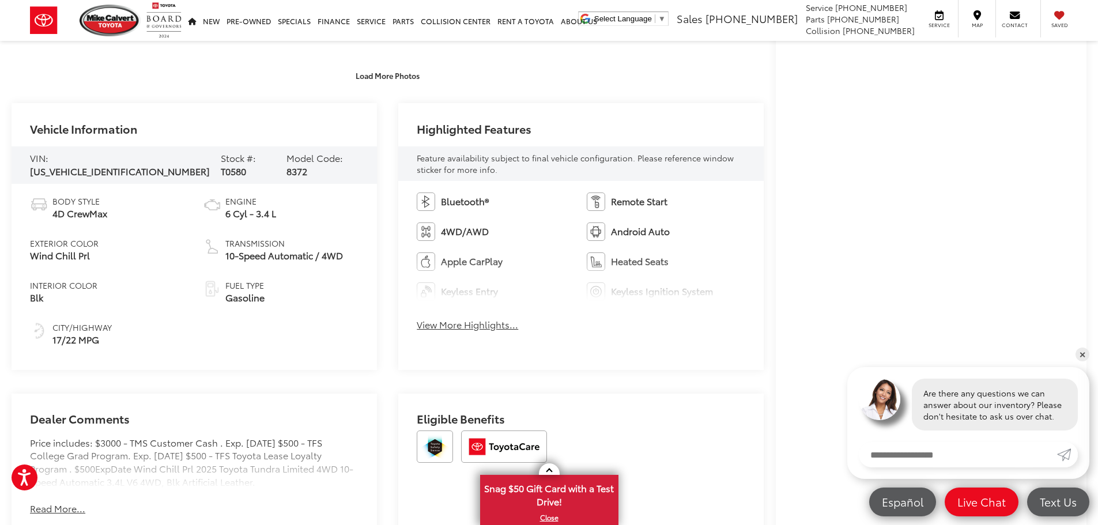
scroll to position [461, 0]
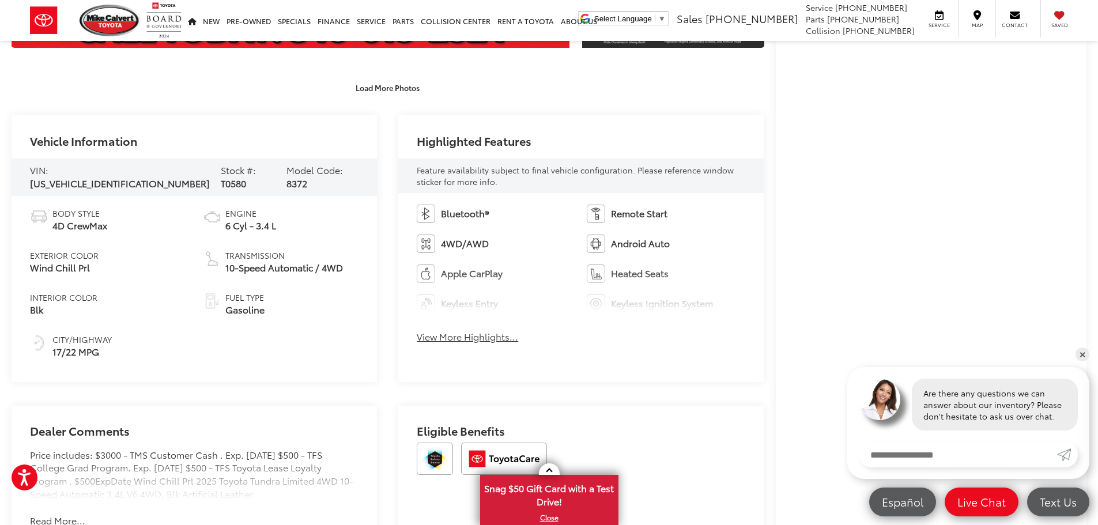
click at [478, 336] on button "View More Highlights..." at bounding box center [467, 336] width 101 height 13
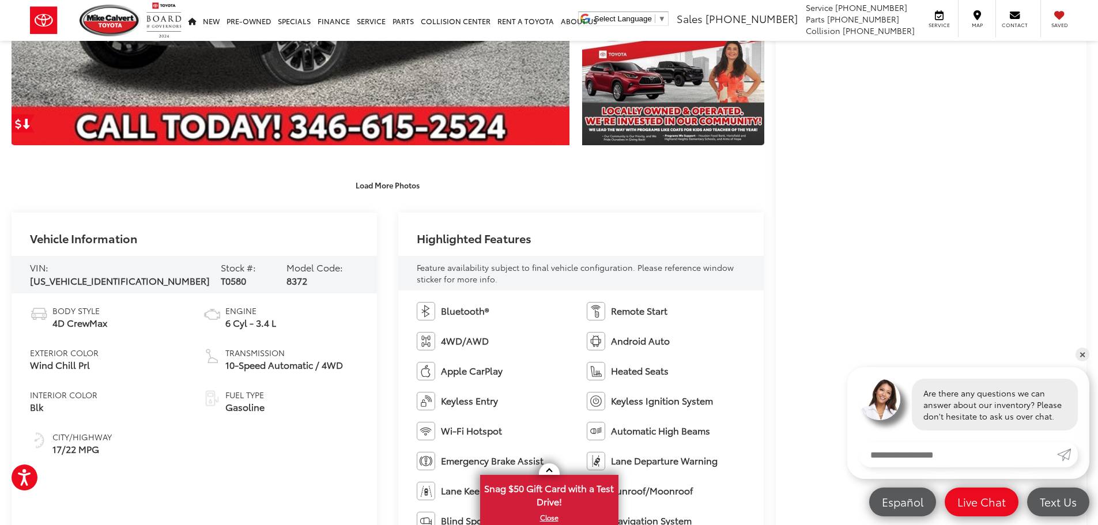
scroll to position [288, 0]
